Goal: Transaction & Acquisition: Subscribe to service/newsletter

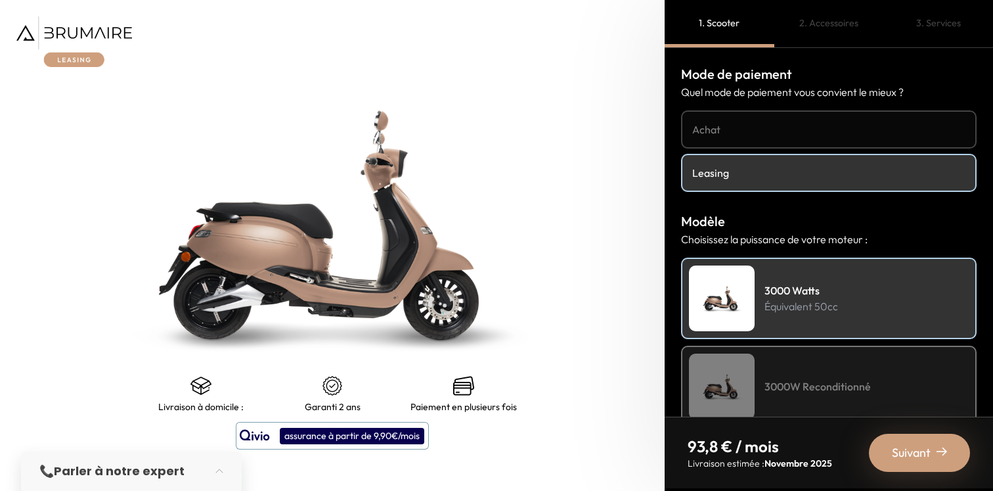
click at [85, 30] on img at bounding box center [74, 41] width 116 height 51
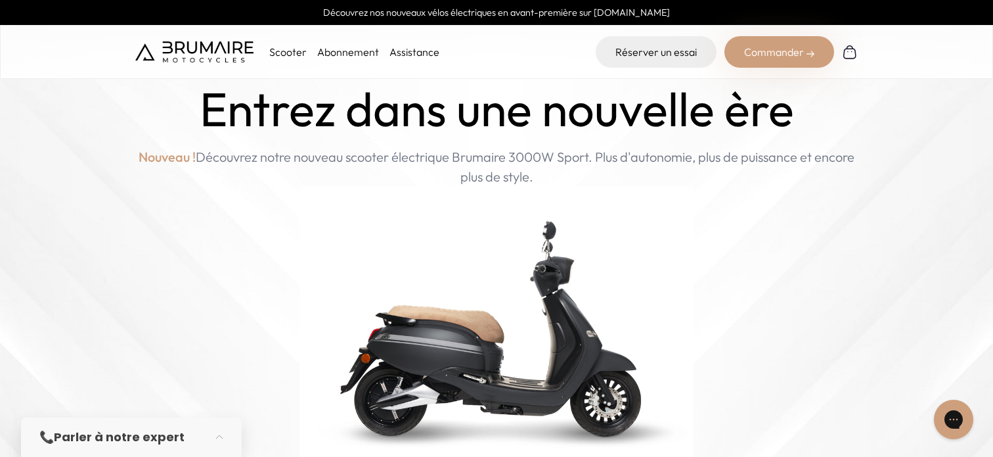
scroll to position [27, 0]
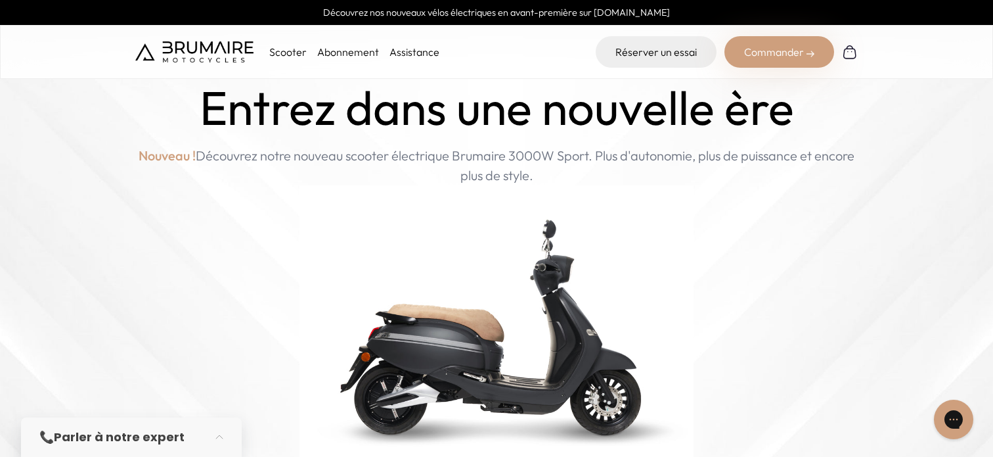
click at [342, 56] on link "Abonnement" at bounding box center [348, 51] width 62 height 13
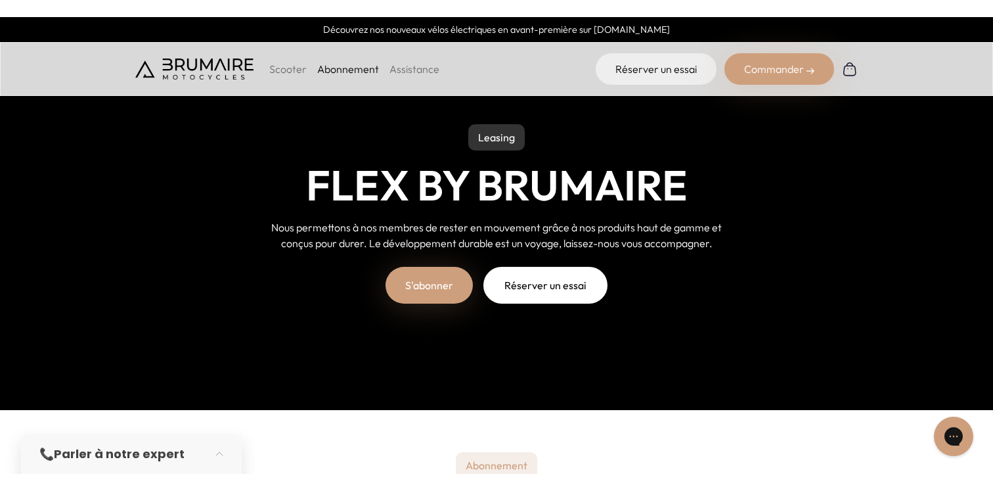
scroll to position [57, 0]
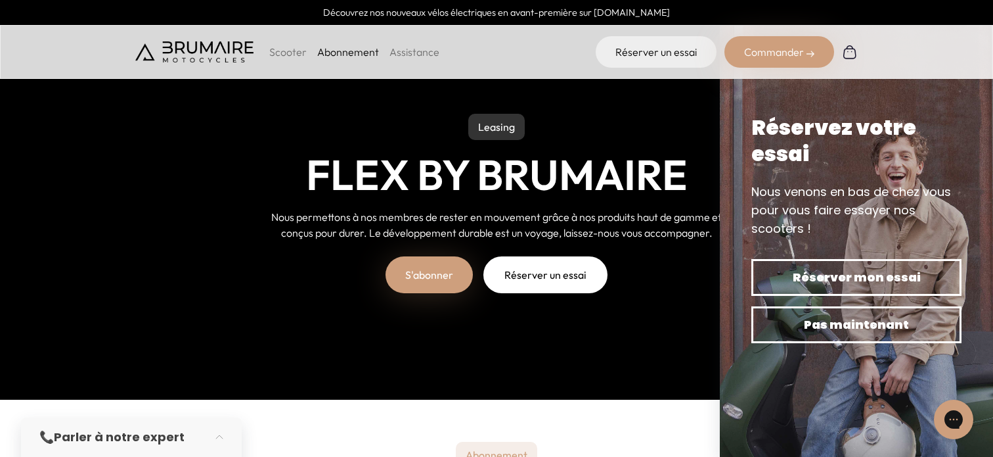
click at [426, 287] on link "S'abonner" at bounding box center [429, 274] width 87 height 37
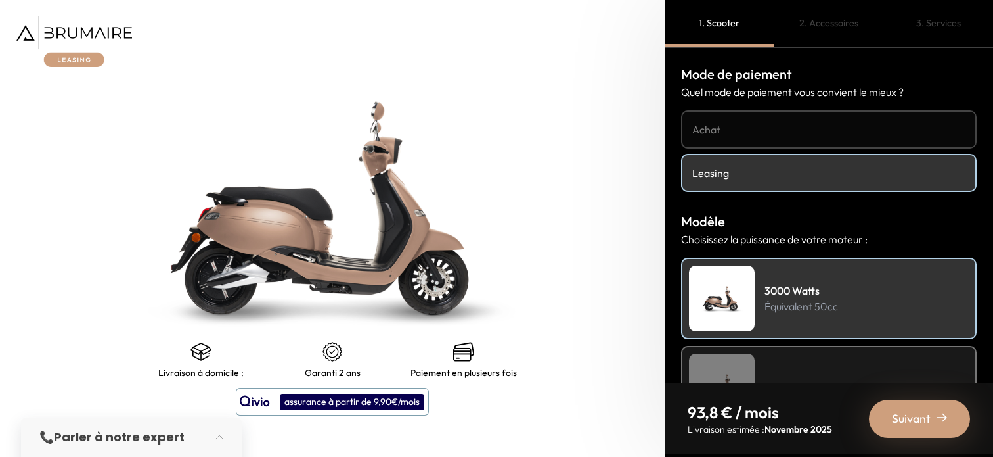
click at [79, 58] on img at bounding box center [74, 41] width 116 height 51
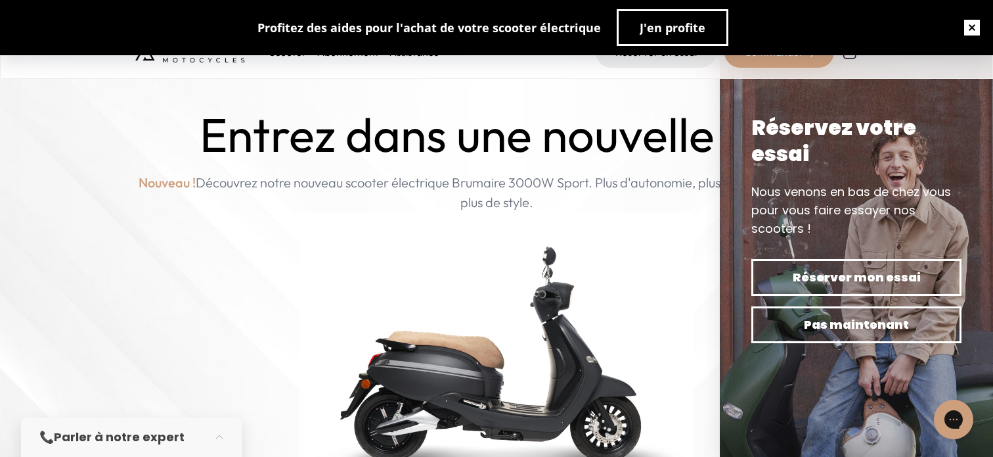
click at [968, 22] on button "button" at bounding box center [972, 28] width 42 height 42
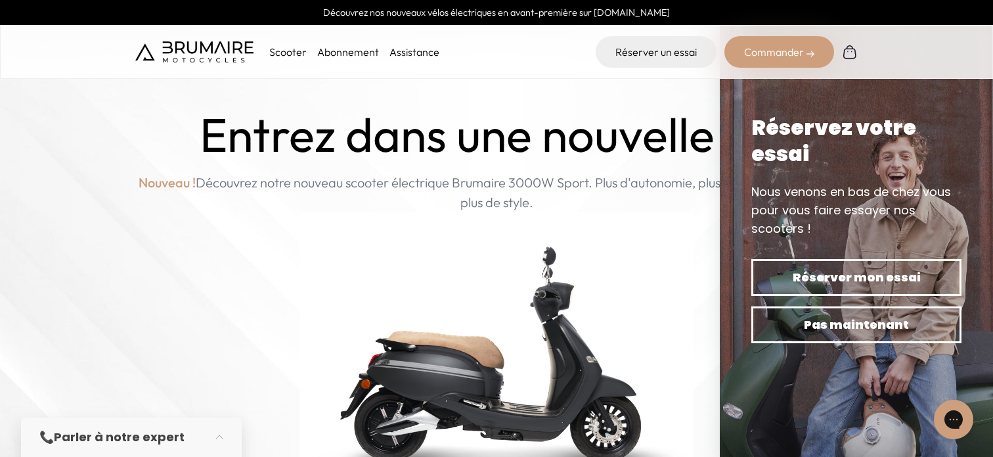
click at [342, 53] on link "Abonnement" at bounding box center [348, 51] width 62 height 13
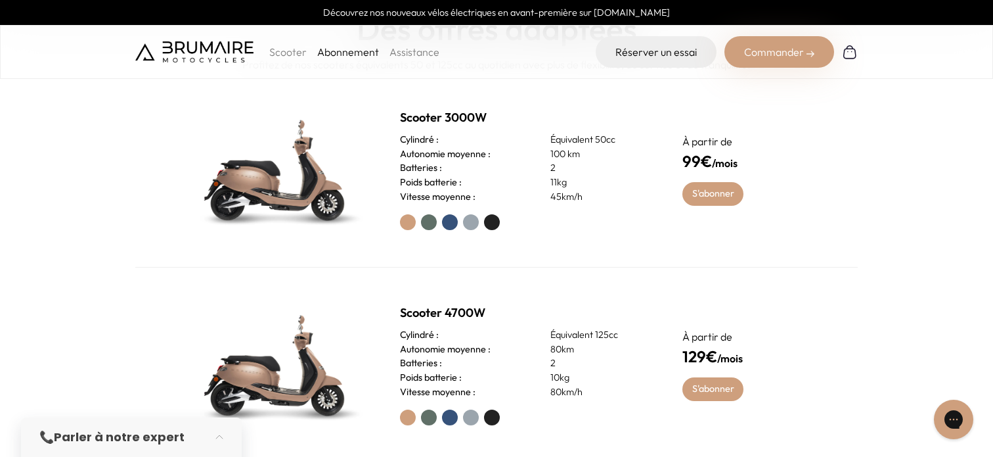
scroll to position [529, 0]
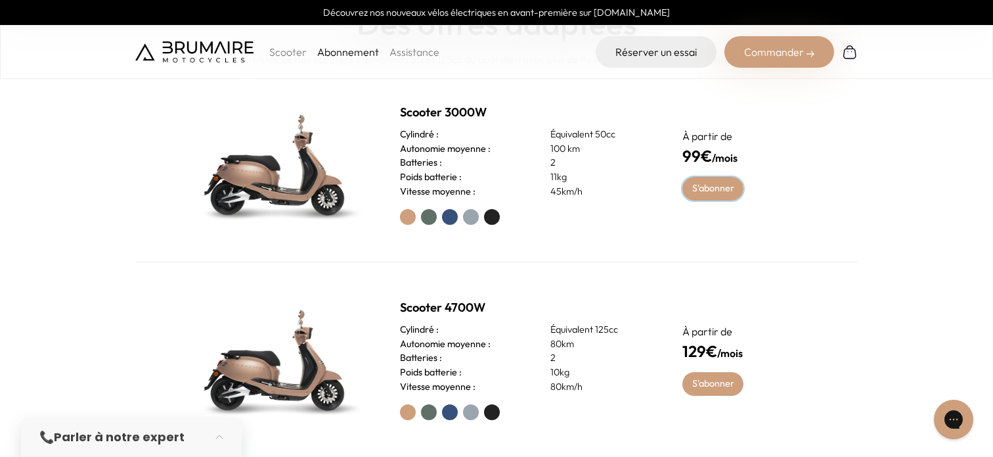
click at [718, 190] on link "S'abonner" at bounding box center [712, 189] width 61 height 24
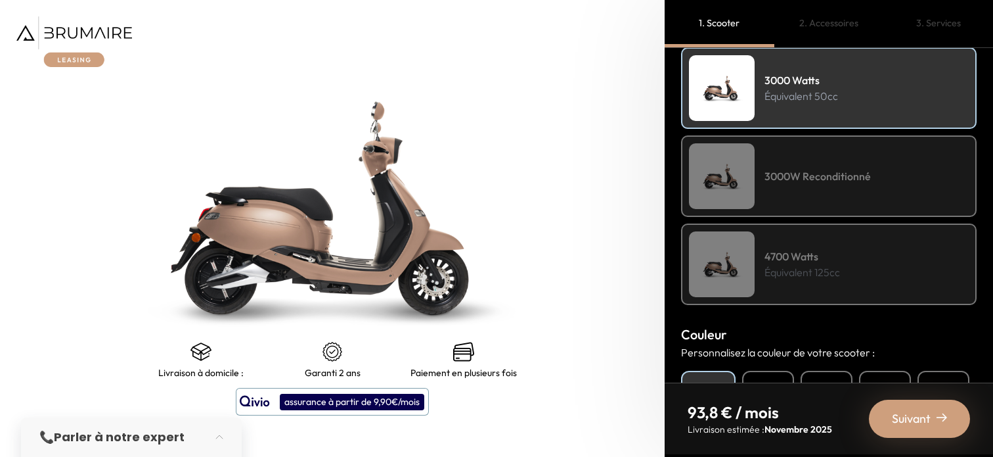
scroll to position [233, 0]
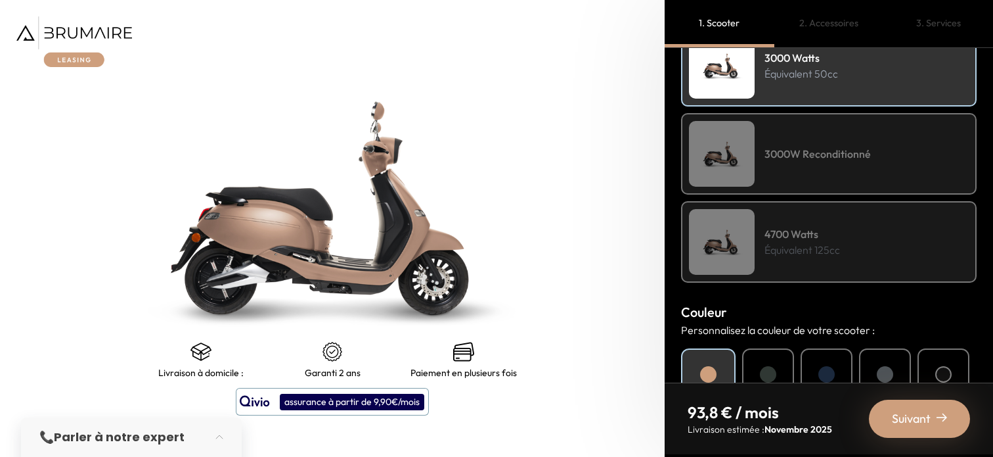
click at [839, 172] on div "3000W Reconditionné" at bounding box center [829, 153] width 296 height 81
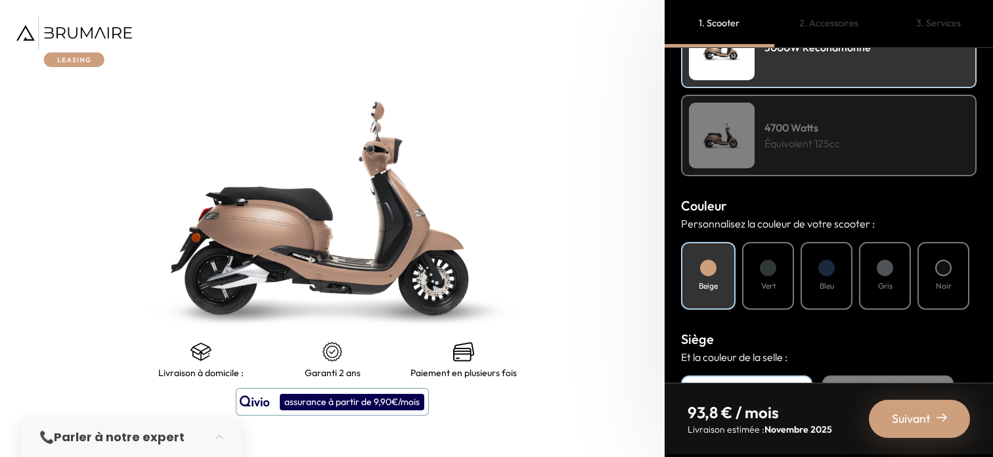
scroll to position [348, 0]
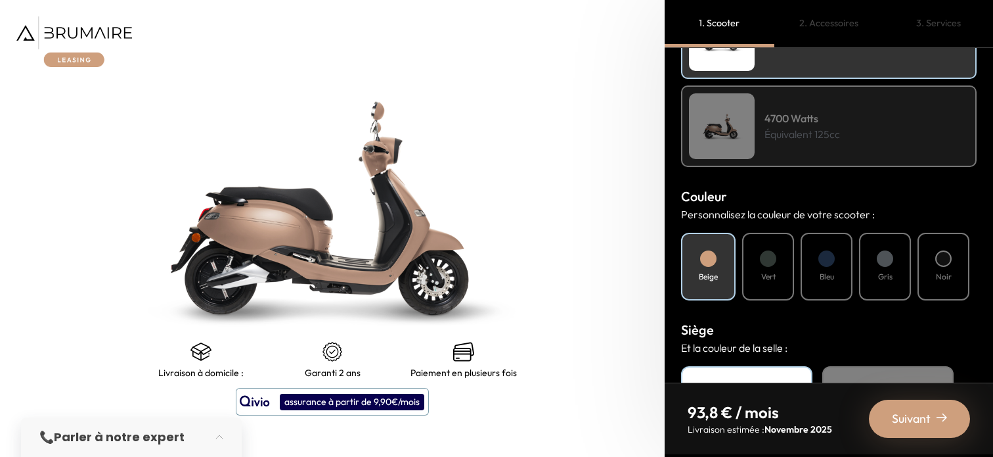
click at [813, 265] on div "Bleu" at bounding box center [827, 267] width 52 height 68
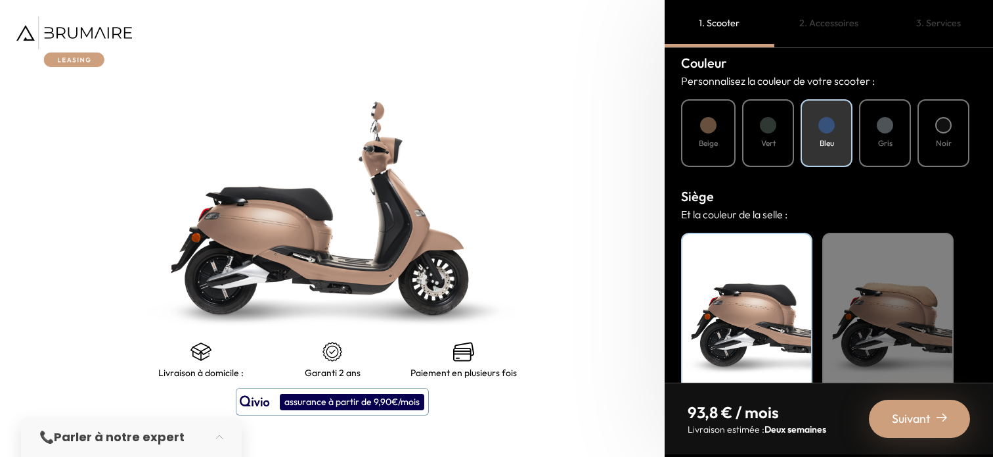
scroll to position [512, 0]
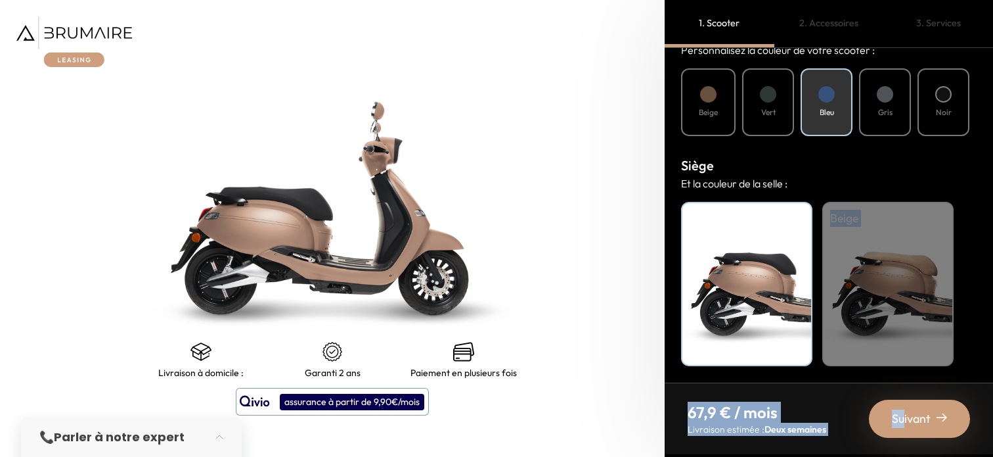
drag, startPoint x: 904, startPoint y: 416, endPoint x: 629, endPoint y: 254, distance: 319.5
click at [646, 255] on div "Panier Accessoires Services Livraison à domicile : Garanti 2 ans Paiement en pl…" at bounding box center [496, 228] width 993 height 457
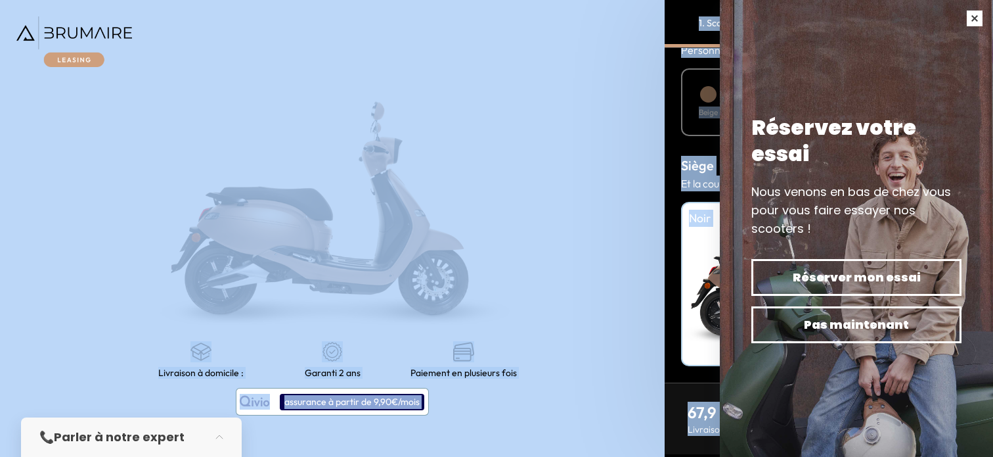
click at [970, 22] on button "button" at bounding box center [974, 18] width 37 height 37
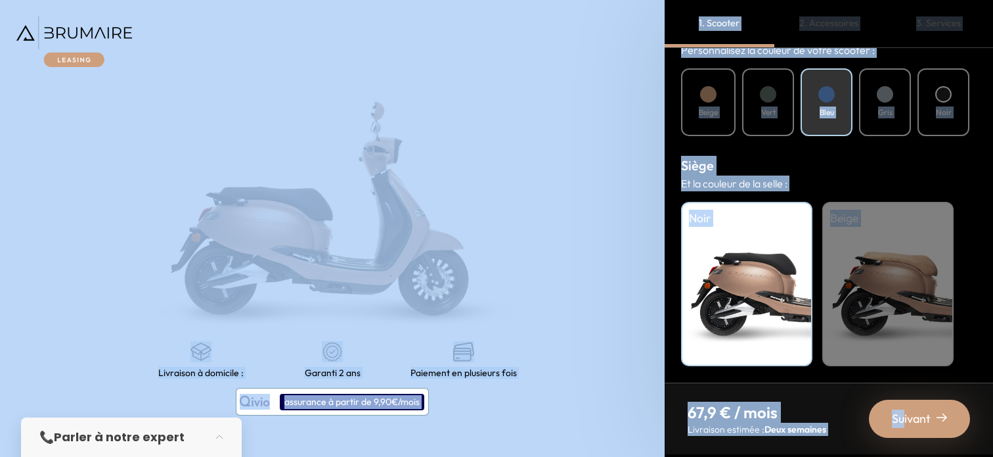
click at [67, 38] on img at bounding box center [74, 41] width 116 height 51
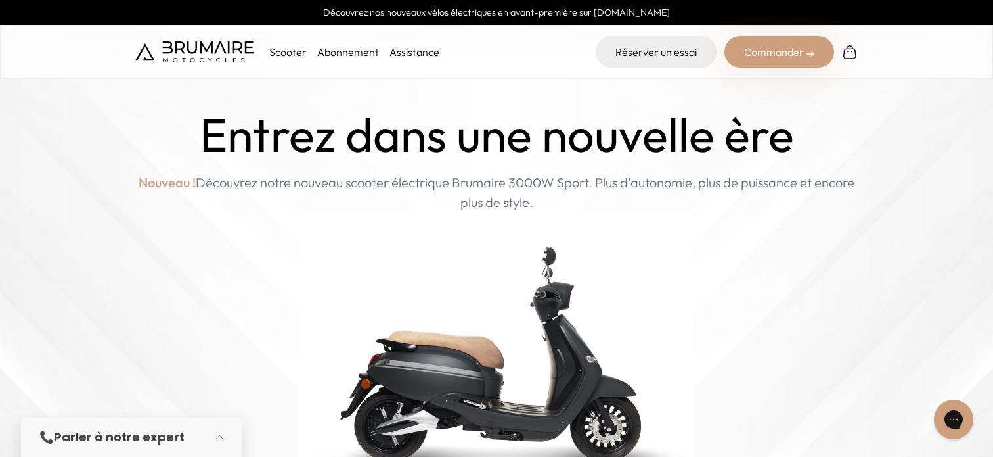
click at [330, 54] on link "Abonnement" at bounding box center [348, 51] width 62 height 13
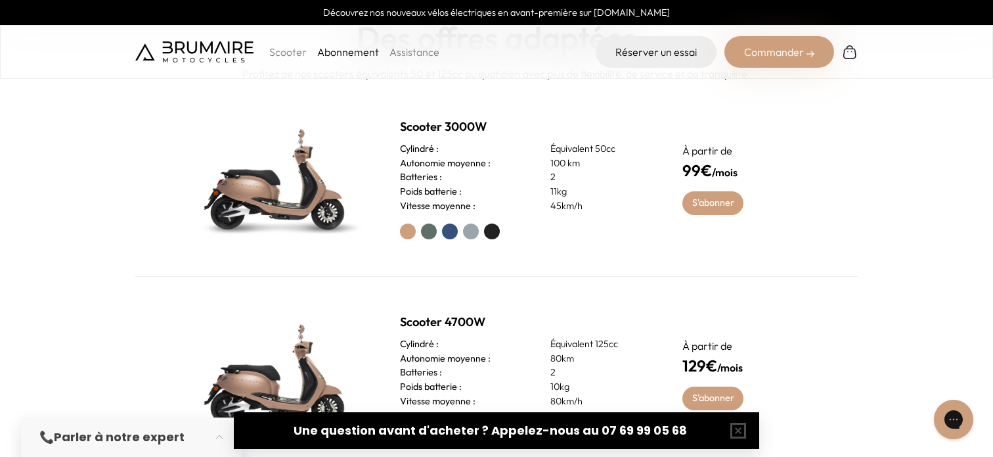
scroll to position [512, 0]
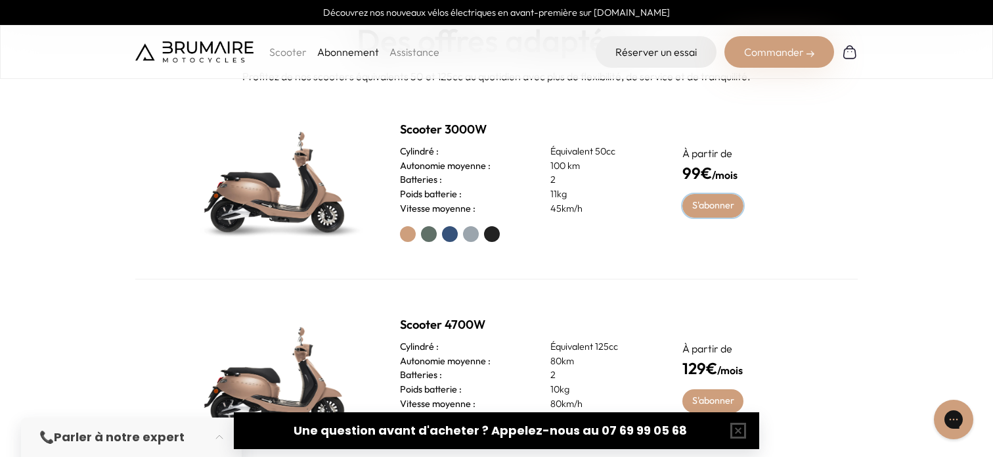
click at [718, 206] on link "S'abonner" at bounding box center [712, 206] width 61 height 24
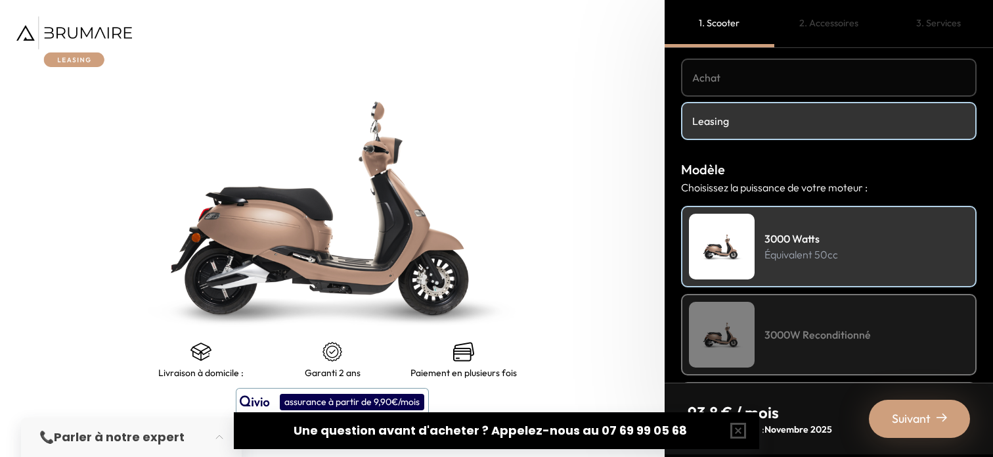
scroll to position [53, 0]
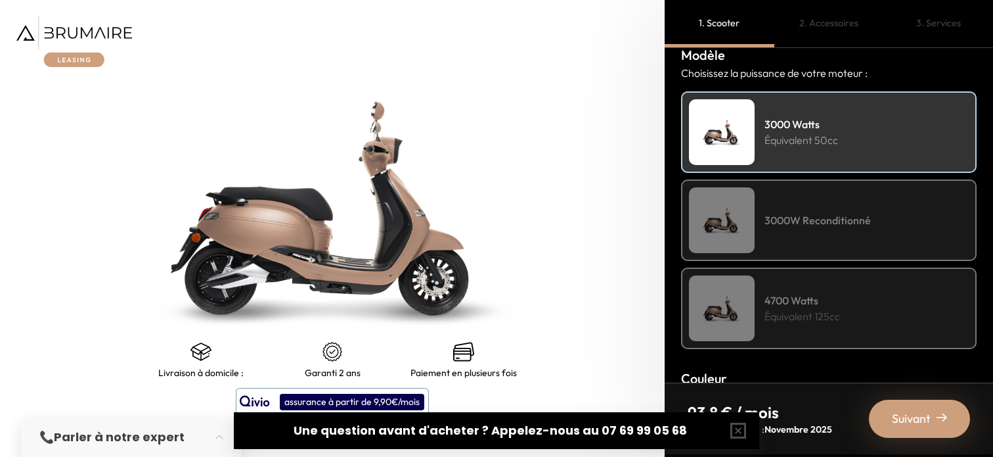
click at [848, 221] on h4 "3000W Reconditionné" at bounding box center [818, 220] width 106 height 16
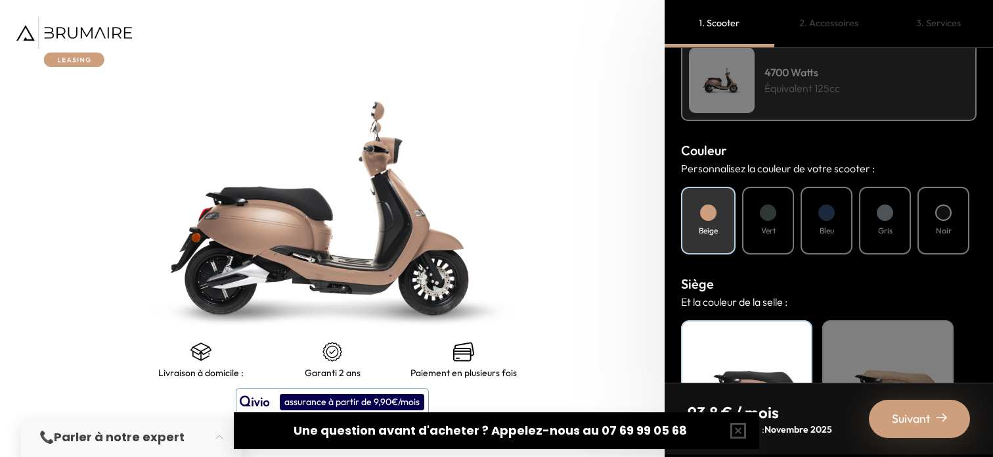
scroll to position [395, 0]
click at [828, 219] on div "Bleu" at bounding box center [827, 219] width 52 height 68
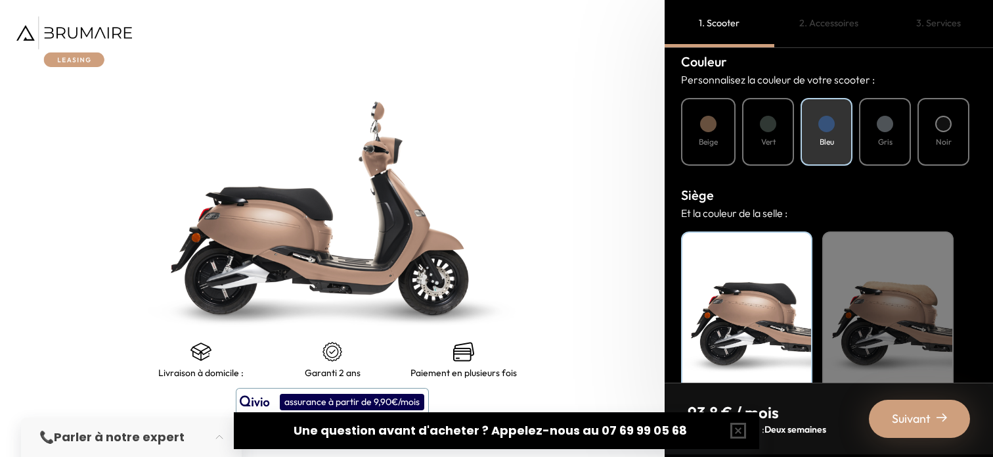
scroll to position [512, 0]
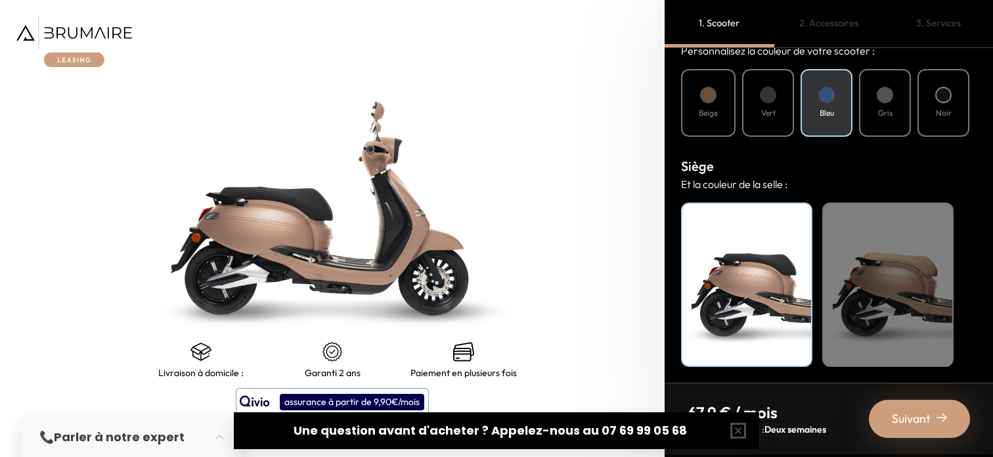
click at [781, 279] on div "Noir" at bounding box center [746, 284] width 131 height 164
click at [874, 306] on div "Beige" at bounding box center [887, 284] width 131 height 164
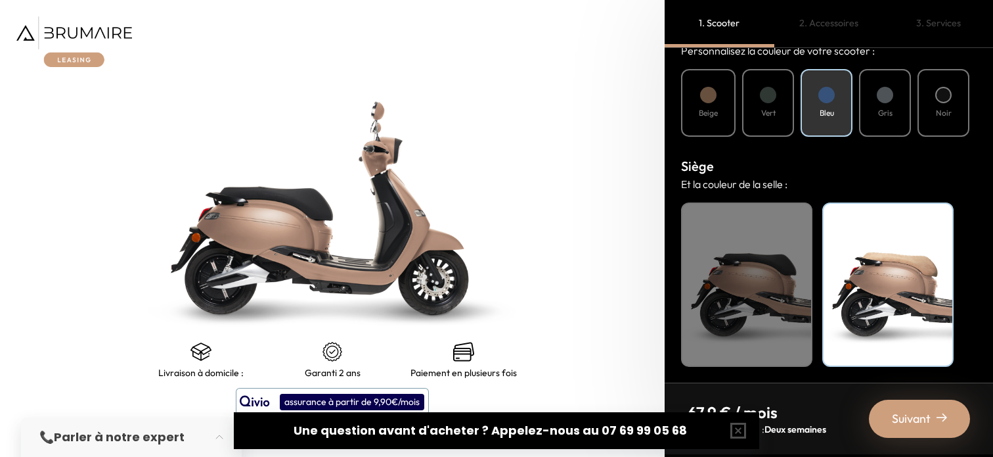
scroll to position [512, 0]
click at [737, 429] on button "button" at bounding box center [738, 430] width 42 height 42
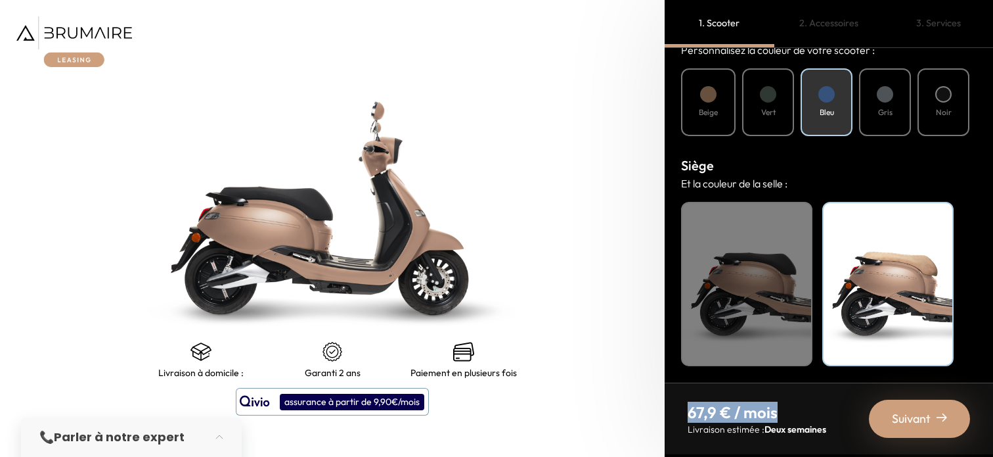
drag, startPoint x: 676, startPoint y: 412, endPoint x: 786, endPoint y: 412, distance: 110.4
click at [786, 412] on nav "67,9 € / mois Livraison estimée : Deux semaines Suivant" at bounding box center [829, 418] width 328 height 72
click at [907, 428] on div "Suivant" at bounding box center [919, 418] width 101 height 38
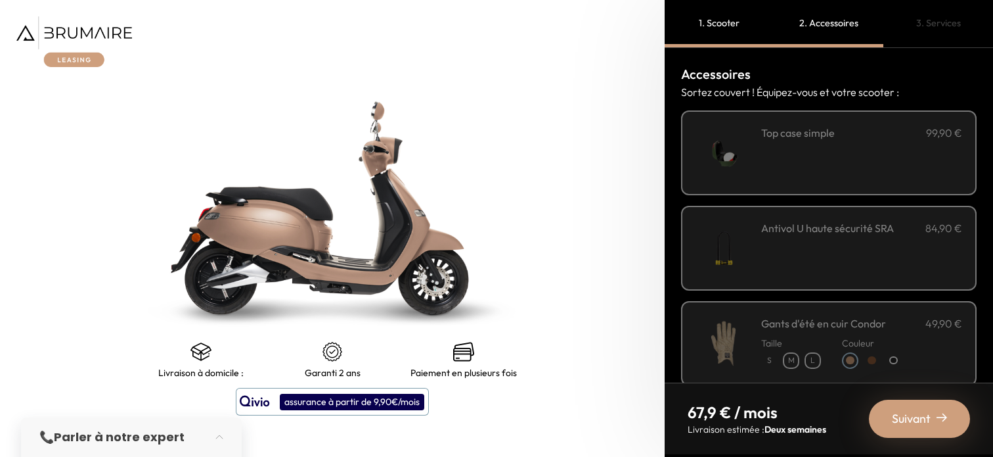
click at [853, 148] on div "**********" at bounding box center [861, 153] width 201 height 56
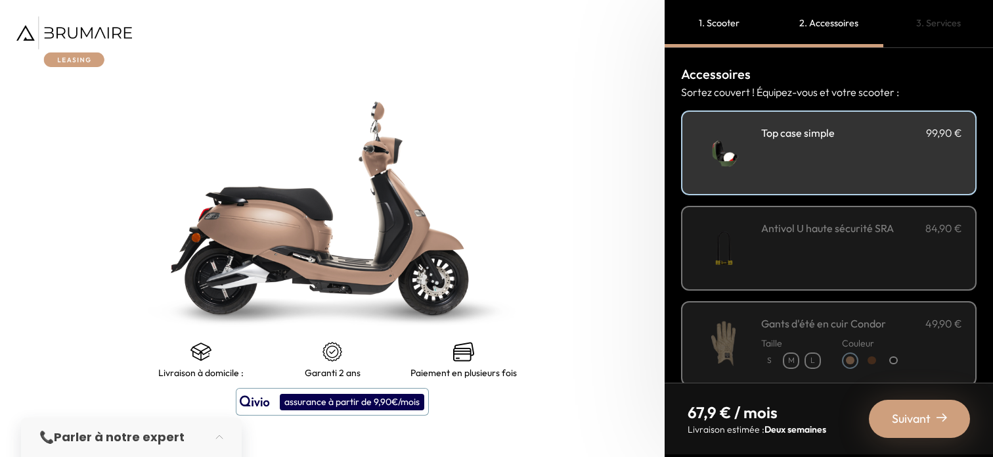
click at [829, 251] on div "Antivol U haute sécurité SRA 84,90 €" at bounding box center [861, 248] width 201 height 56
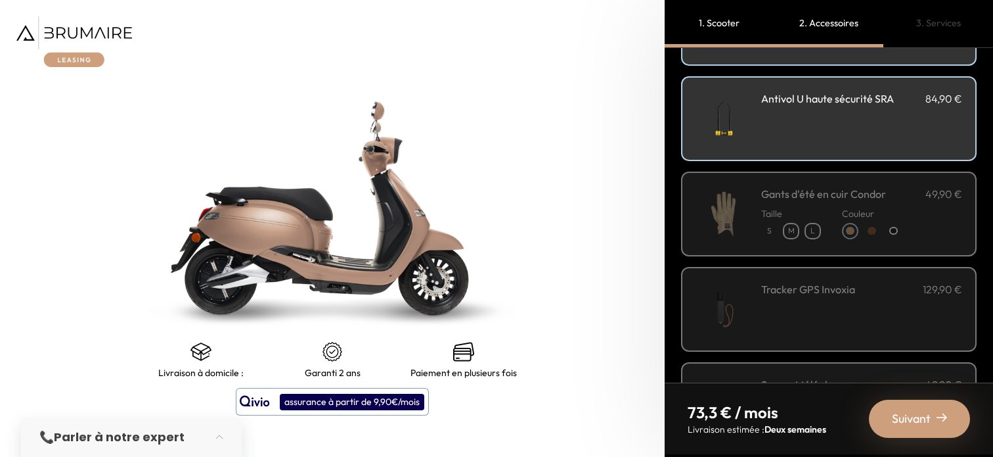
scroll to position [139, 0]
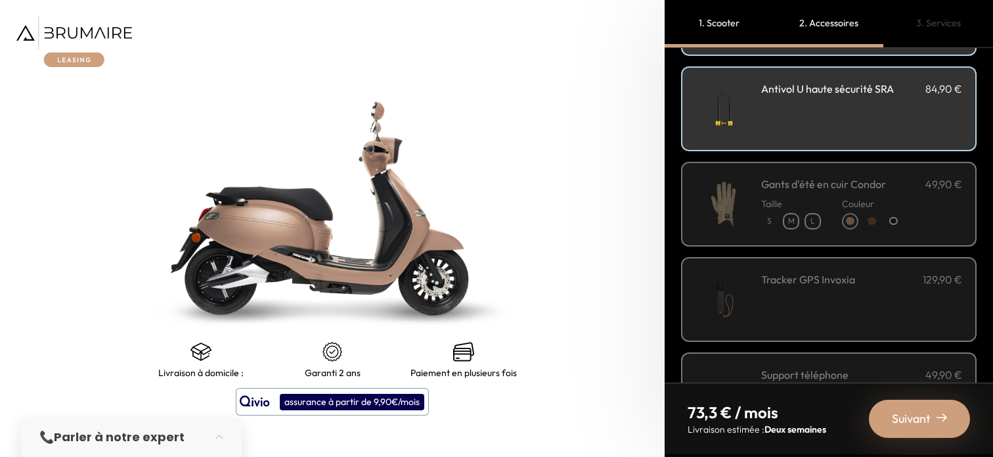
click at [815, 311] on div "Tracker GPS Invoxia 129,90 €" at bounding box center [861, 299] width 201 height 56
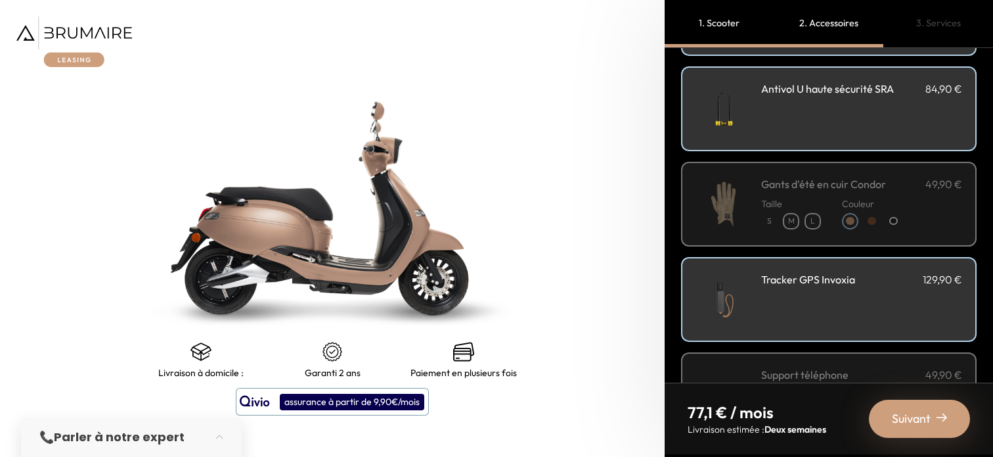
click at [904, 426] on span "Suivant" at bounding box center [911, 418] width 39 height 18
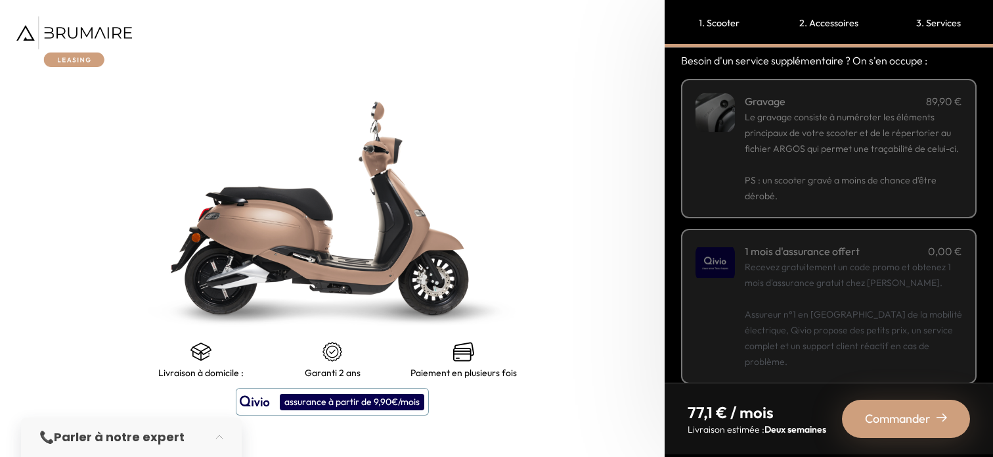
scroll to position [19, 0]
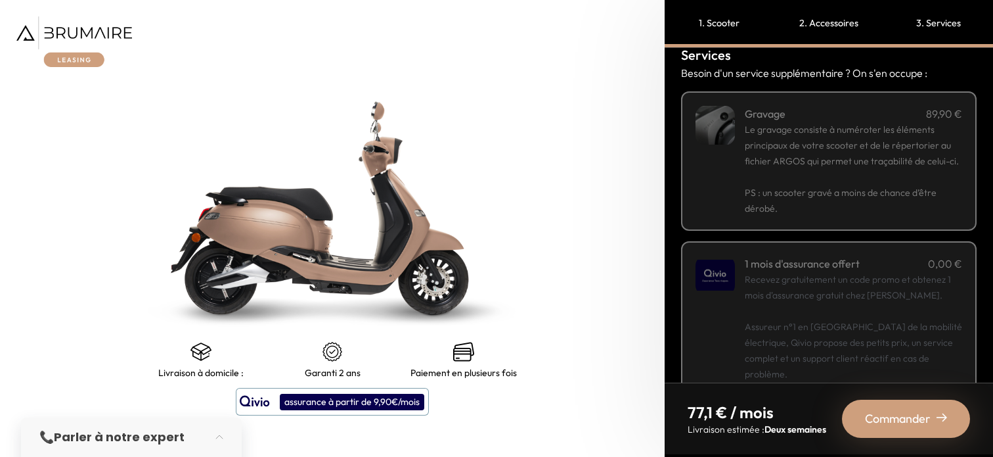
click at [806, 203] on p "PS : un scooter gravé a moins de chance d’être dérobé." at bounding box center [853, 192] width 217 height 47
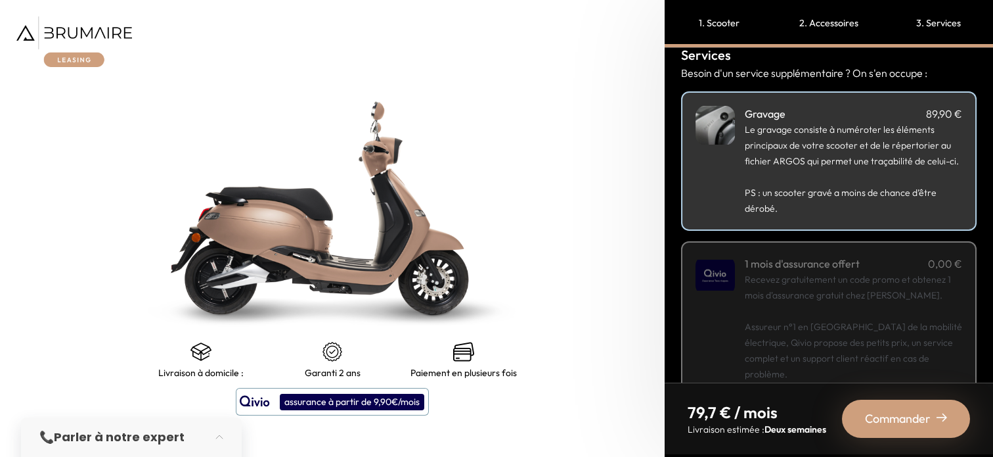
click at [813, 290] on p "Recevez gratuitement un code promo et obtenez 1 mois d'assurance gratuit chez […" at bounding box center [853, 326] width 217 height 110
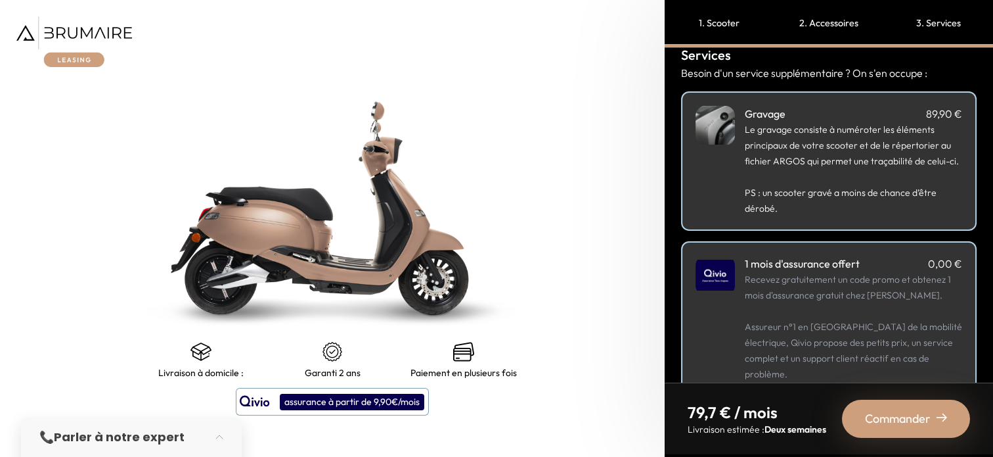
click at [878, 296] on p "Recevez gratuitement un code promo et obtenez 1 mois d'assurance gratuit chez […" at bounding box center [853, 326] width 217 height 110
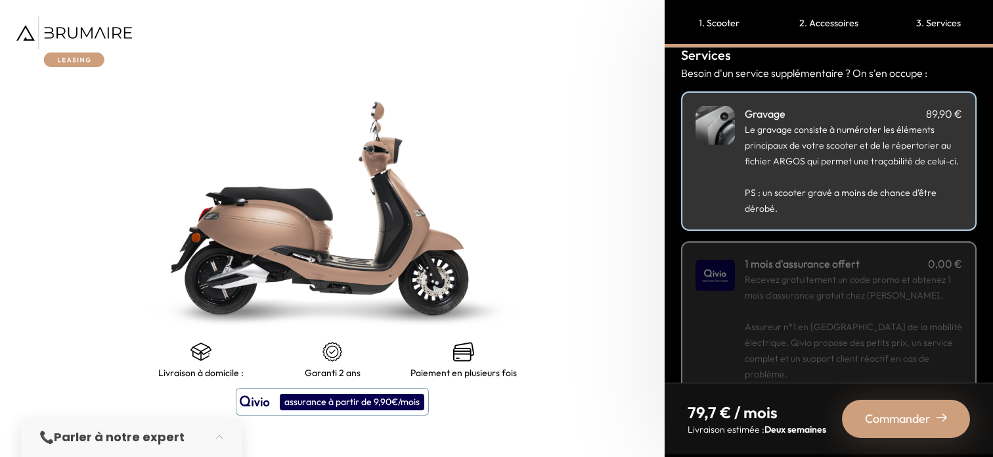
click at [910, 410] on span "Commander" at bounding box center [898, 418] width 66 height 18
